Goal: Navigation & Orientation: Find specific page/section

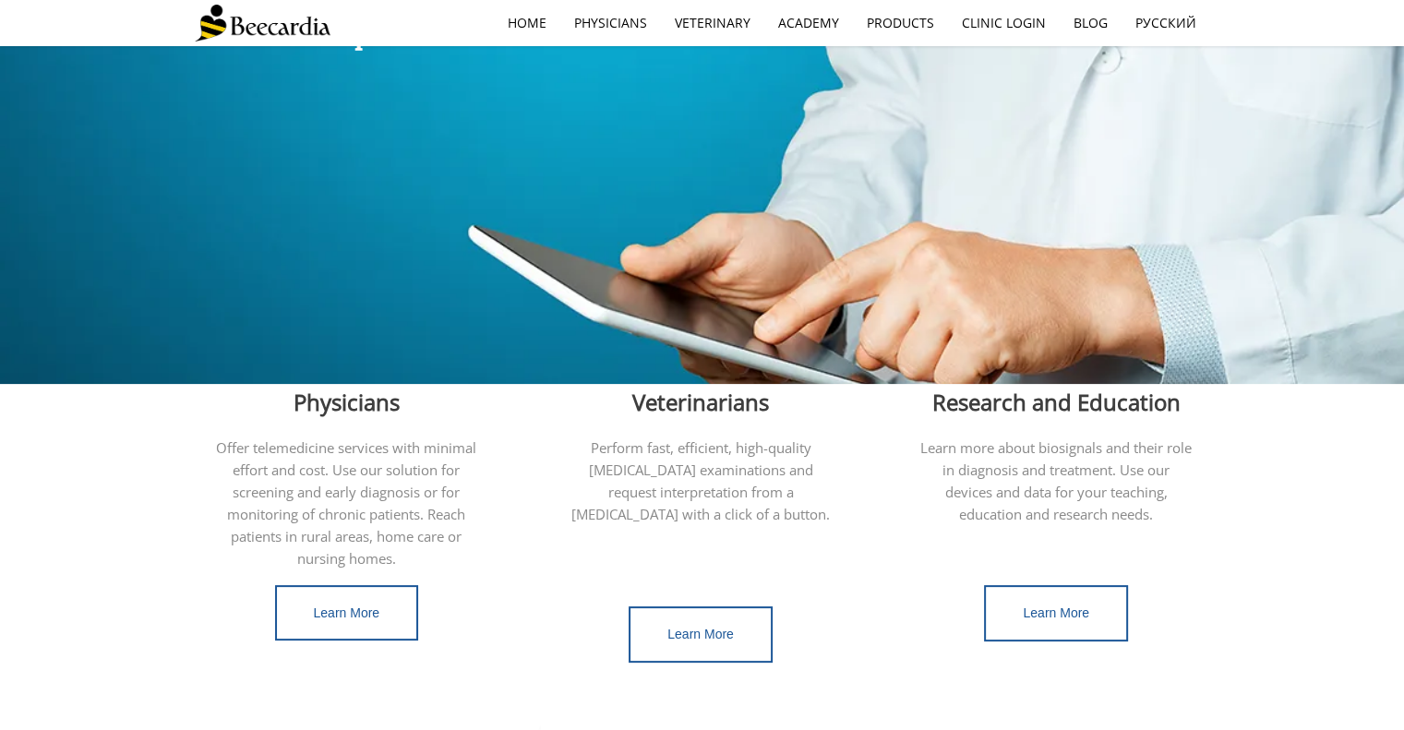
scroll to position [275, 0]
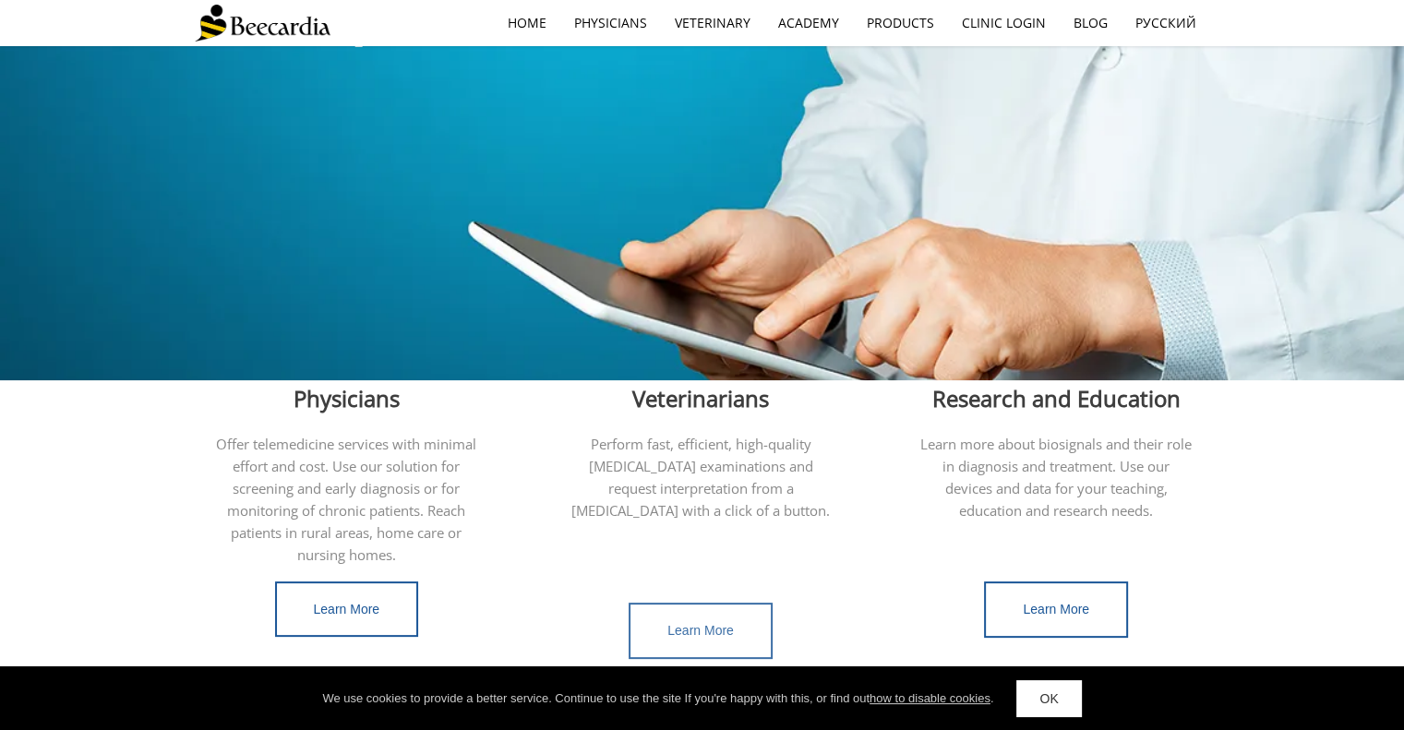
click at [723, 603] on link "Learn More" at bounding box center [701, 631] width 144 height 56
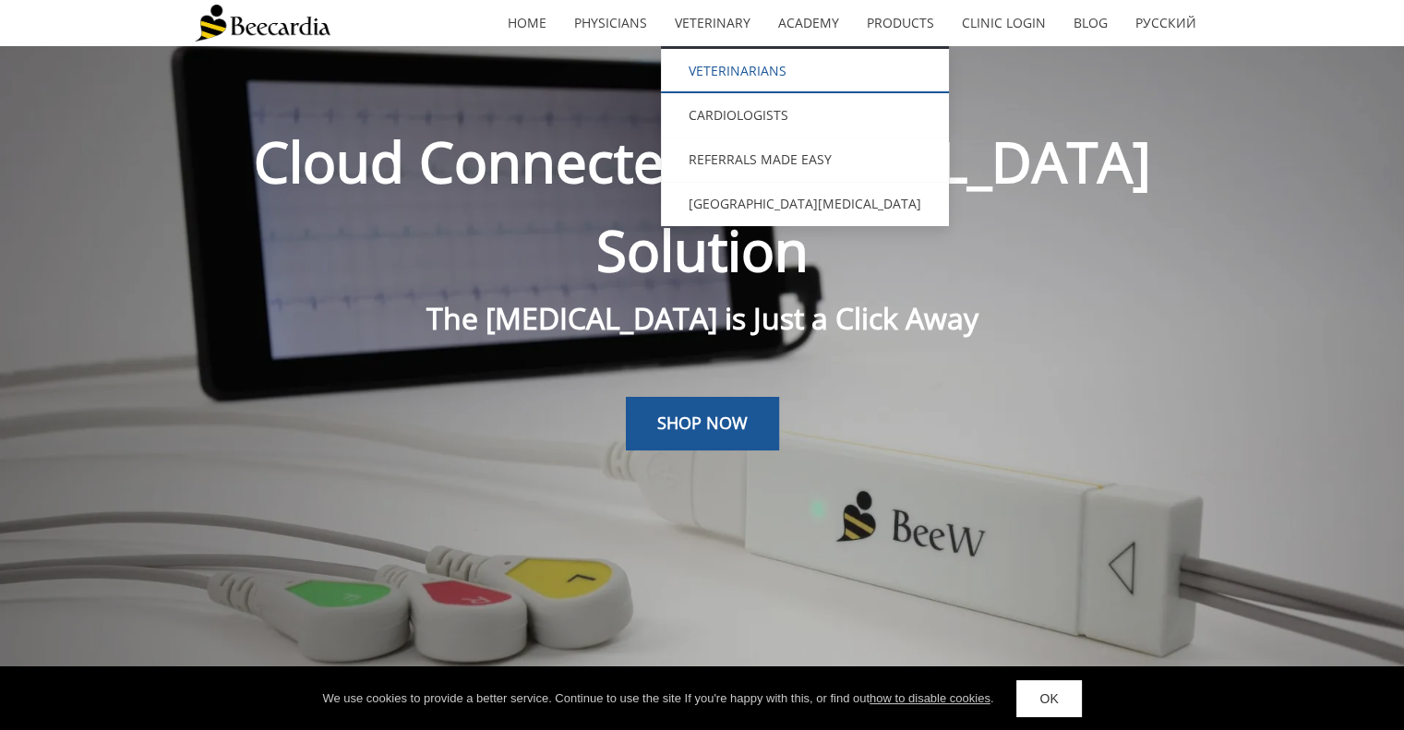
click at [739, 58] on link "Veterinarians" at bounding box center [805, 71] width 288 height 44
click at [704, 62] on link "Veterinarians" at bounding box center [805, 71] width 288 height 44
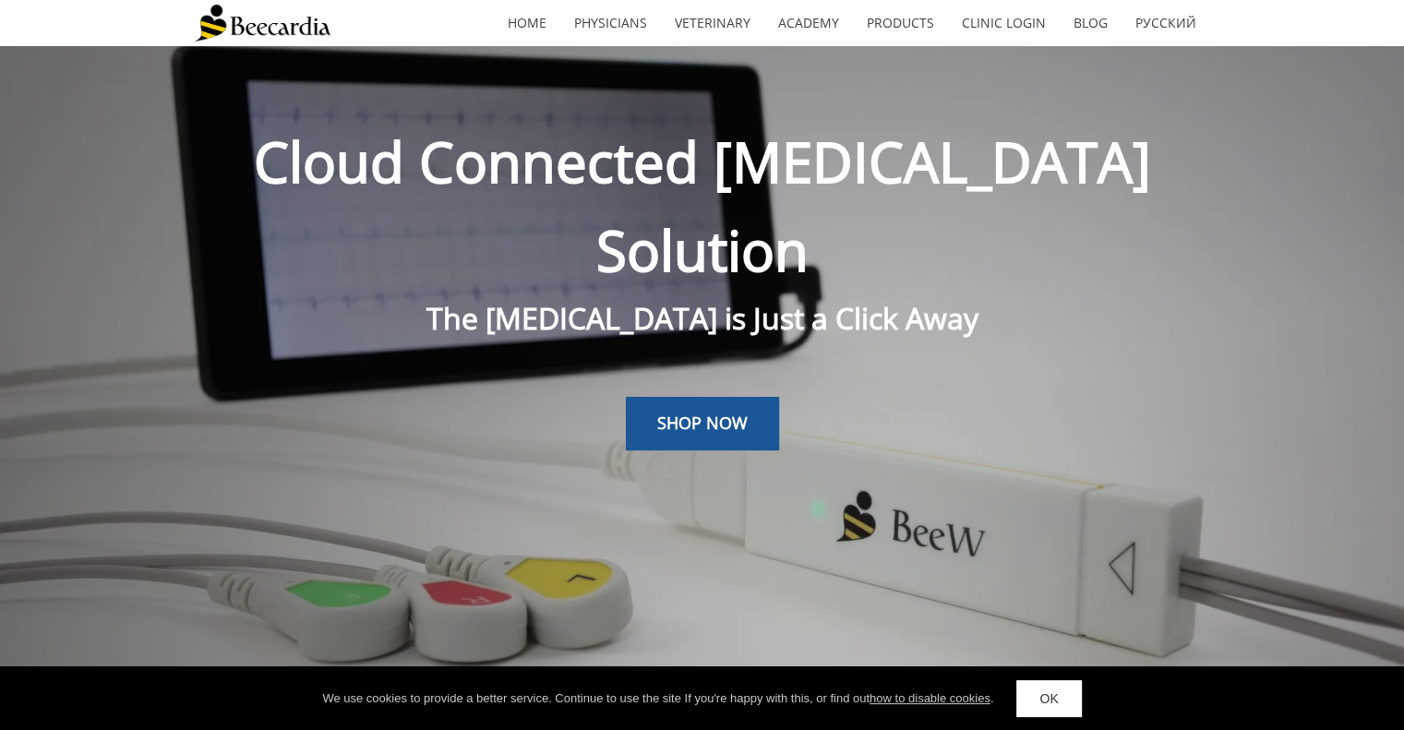
click at [247, 18] on img at bounding box center [263, 23] width 136 height 37
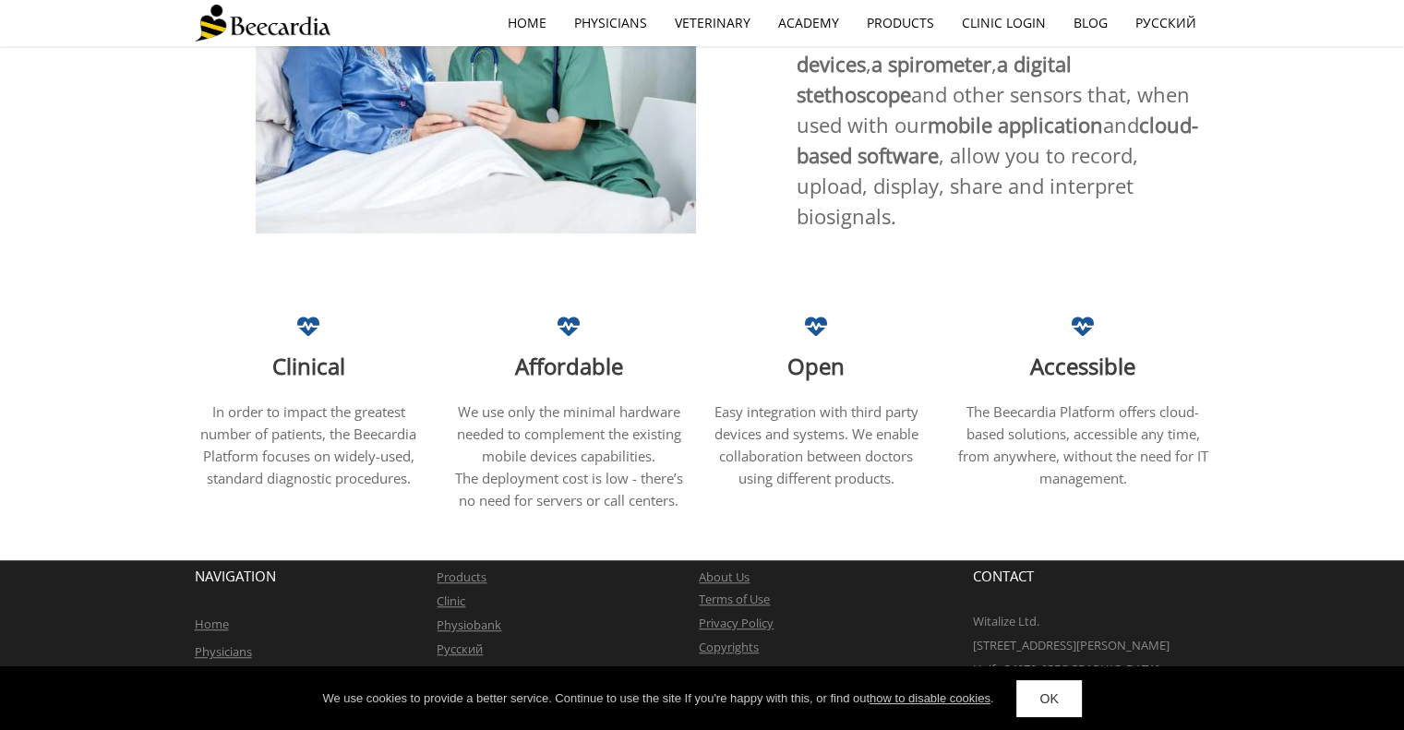
scroll to position [1094, 0]
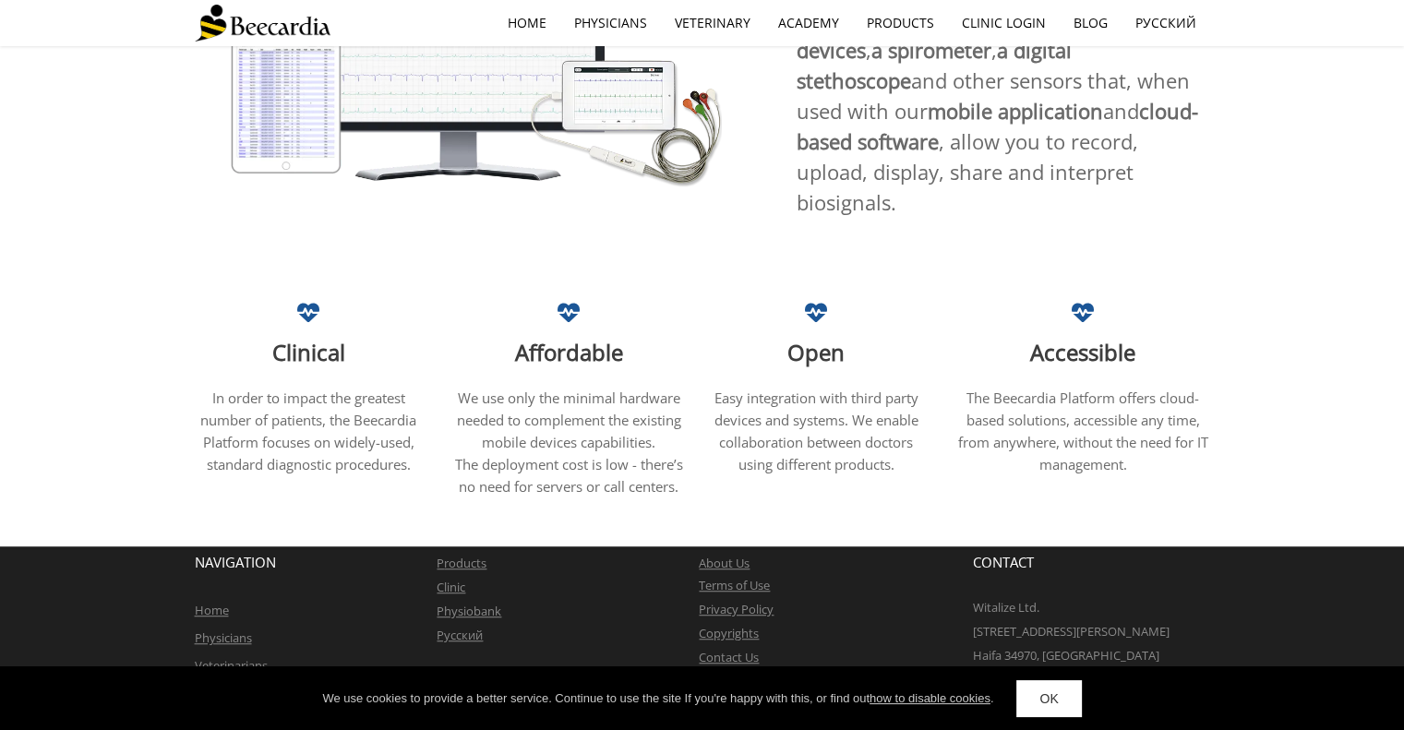
click at [744, 555] on link "About Us" at bounding box center [724, 563] width 51 height 17
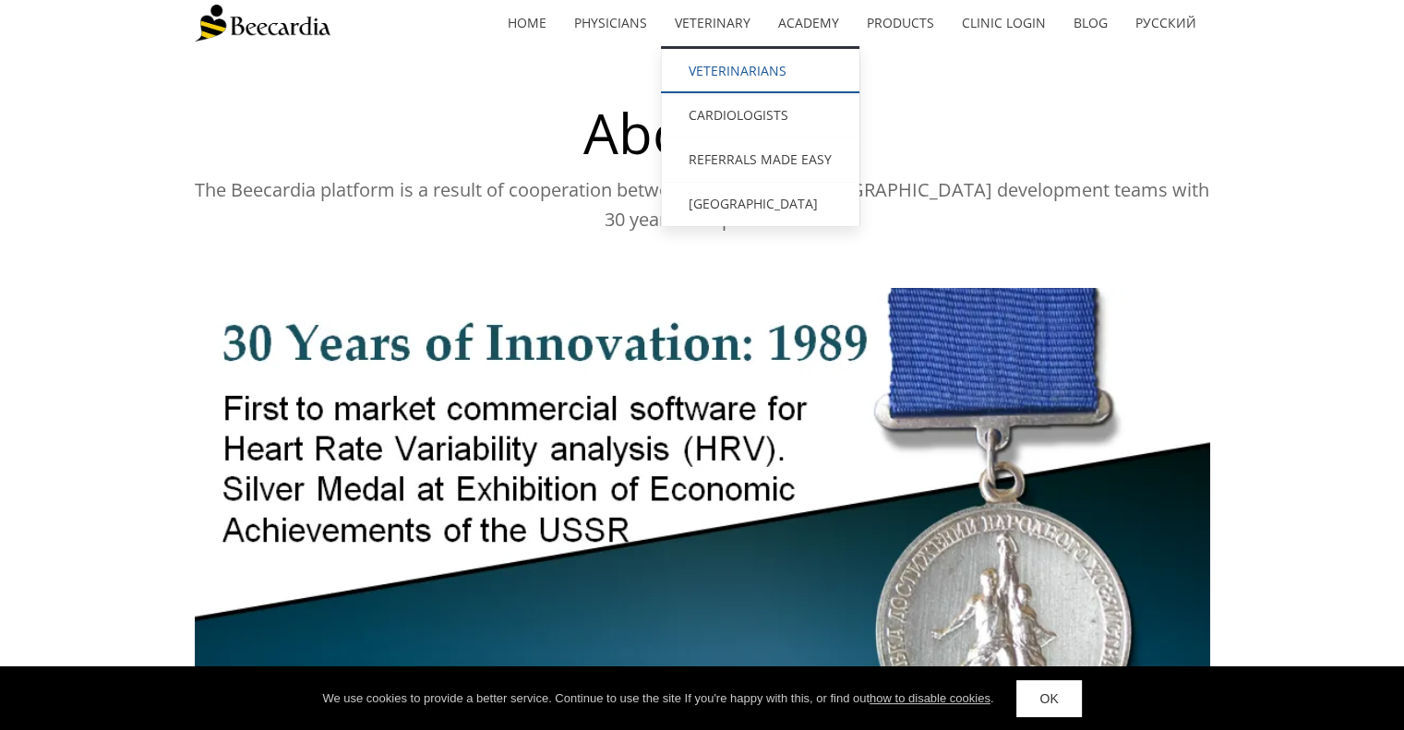
click at [739, 60] on link "Veterinarians" at bounding box center [760, 71] width 199 height 44
